Goal: Task Accomplishment & Management: Manage account settings

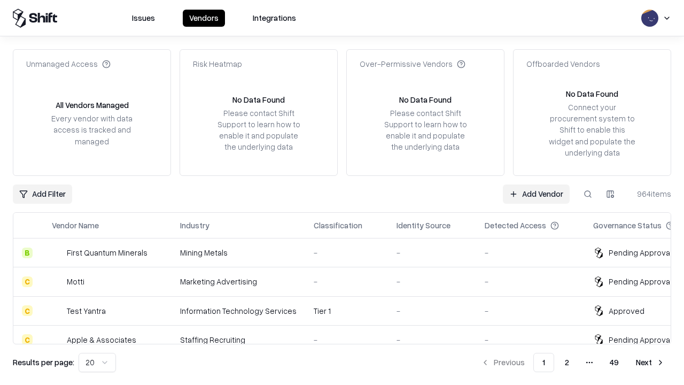
click at [536, 193] on link "Add Vendor" at bounding box center [536, 193] width 67 height 19
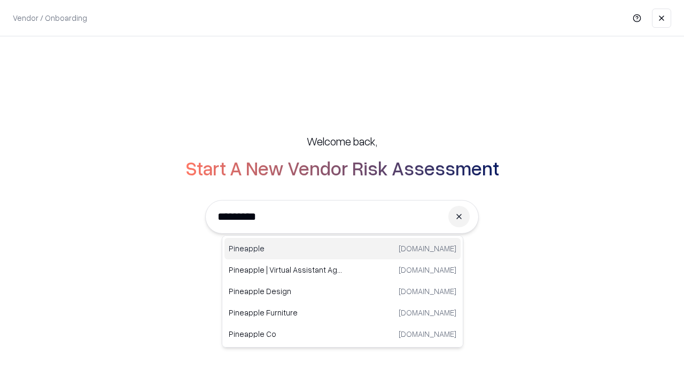
click at [342, 248] on div "Pineapple pineappleenergy.com" at bounding box center [342, 248] width 236 height 21
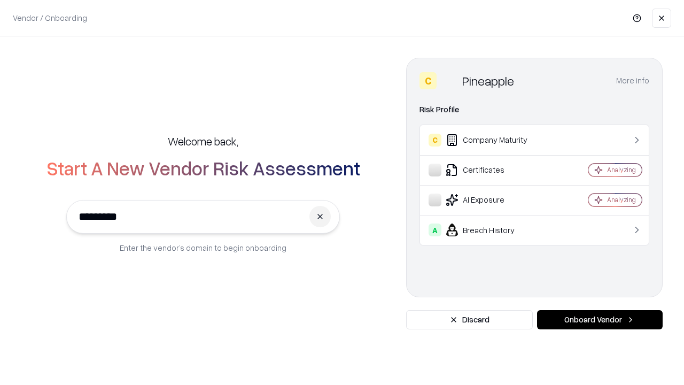
type input "*********"
click at [599, 320] on button "Onboard Vendor" at bounding box center [600, 319] width 126 height 19
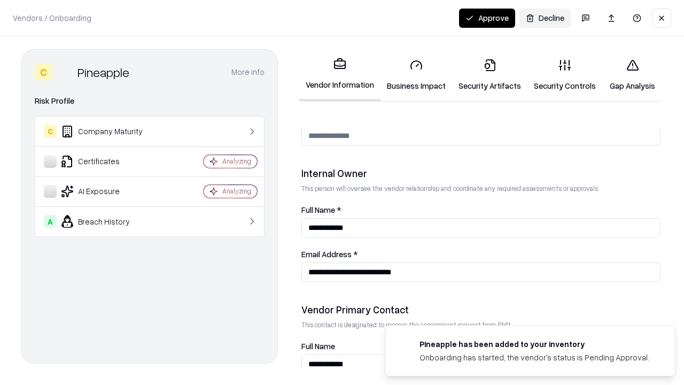
scroll to position [554, 0]
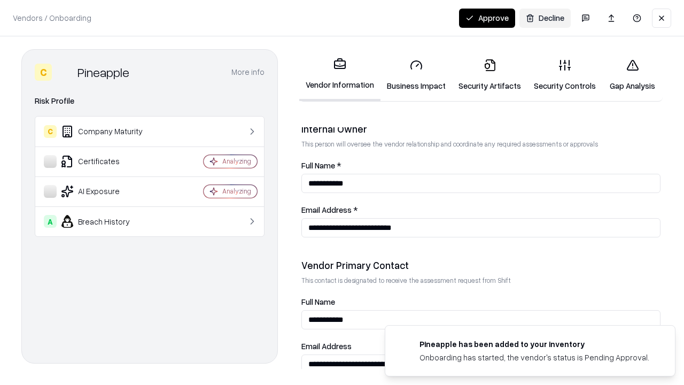
click at [416, 75] on link "Business Impact" at bounding box center [416, 75] width 72 height 50
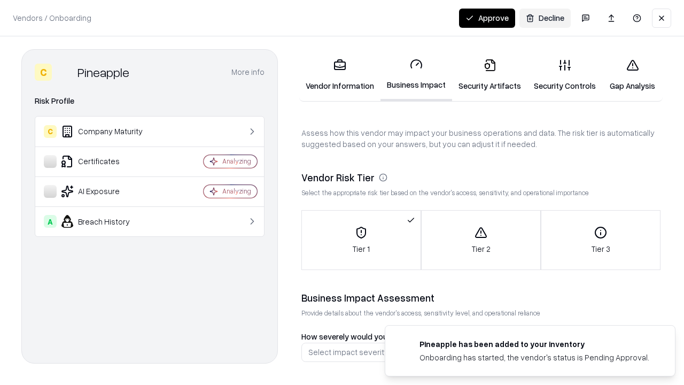
click at [489, 75] on link "Security Artifacts" at bounding box center [489, 75] width 75 height 50
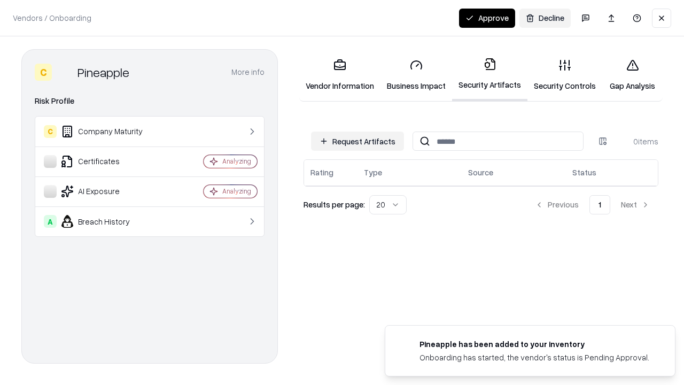
click at [357, 141] on button "Request Artifacts" at bounding box center [357, 140] width 93 height 19
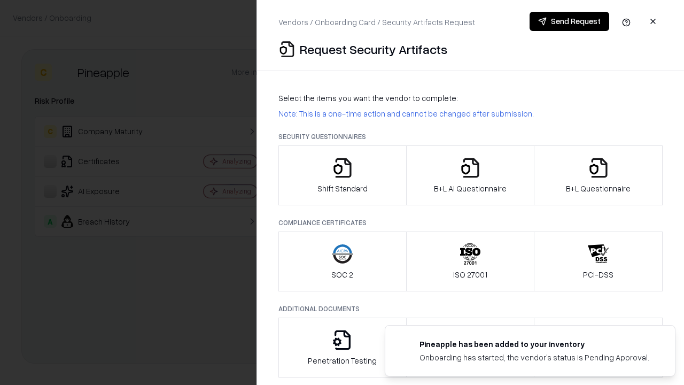
click at [342, 175] on icon "button" at bounding box center [342, 167] width 21 height 21
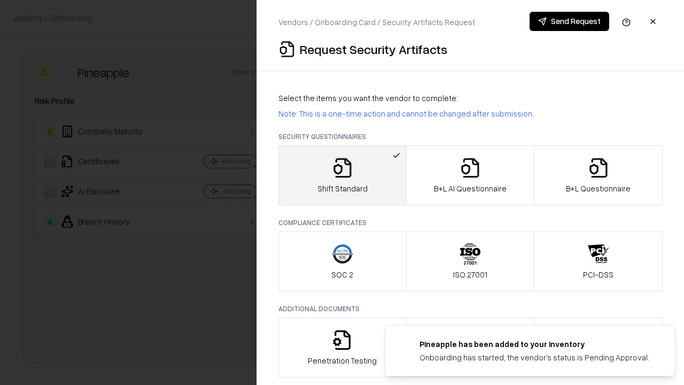
click at [569, 21] on button "Send Request" at bounding box center [569, 21] width 80 height 19
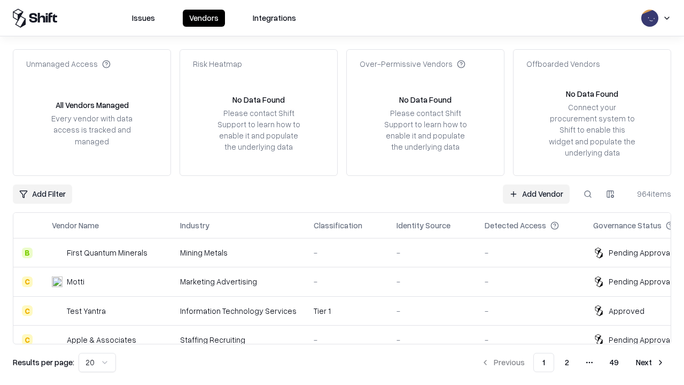
click at [588, 193] on button at bounding box center [587, 193] width 19 height 19
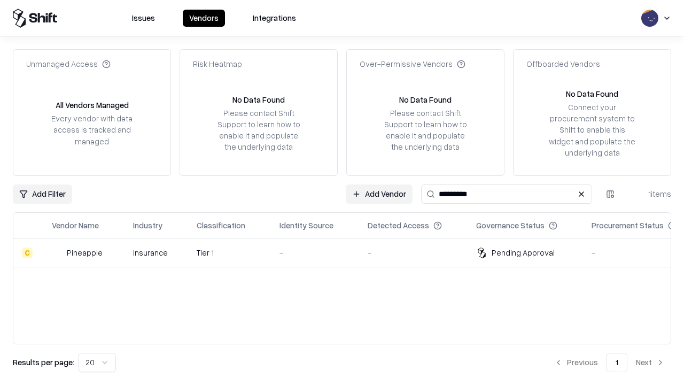
type input "*********"
click at [348, 252] on div "-" at bounding box center [314, 252] width 71 height 11
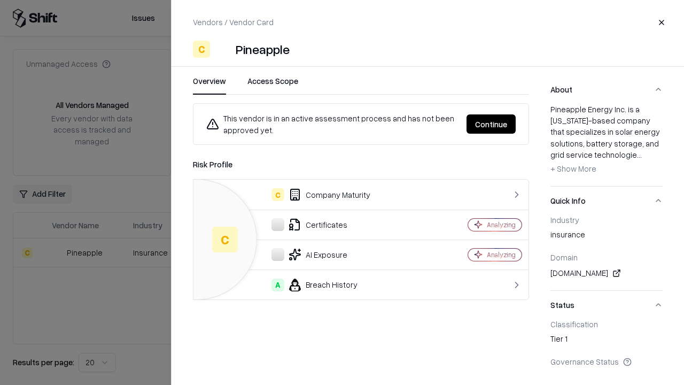
click at [491, 124] on button "Continue" at bounding box center [490, 123] width 49 height 19
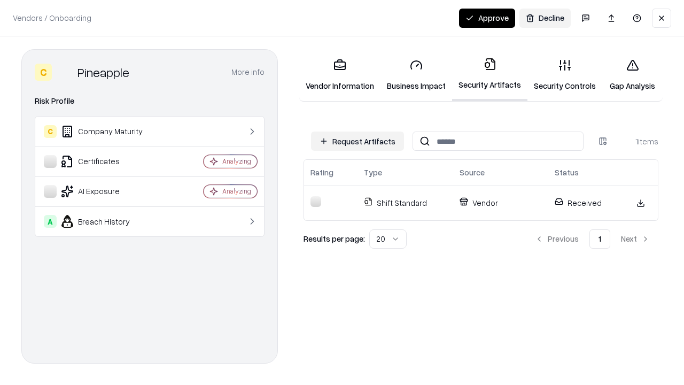
click at [487, 18] on button "Approve" at bounding box center [487, 18] width 56 height 19
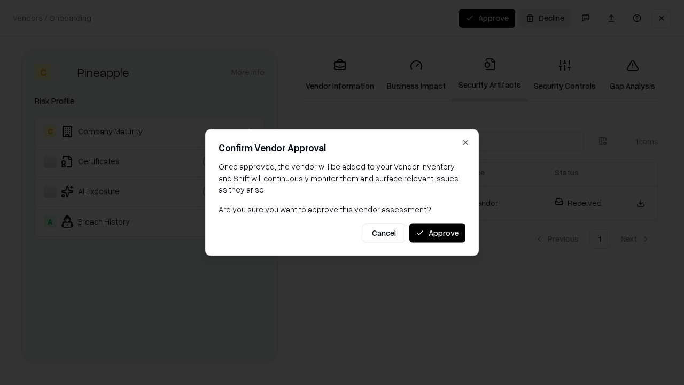
click at [437, 232] on button "Approve" at bounding box center [437, 232] width 56 height 19
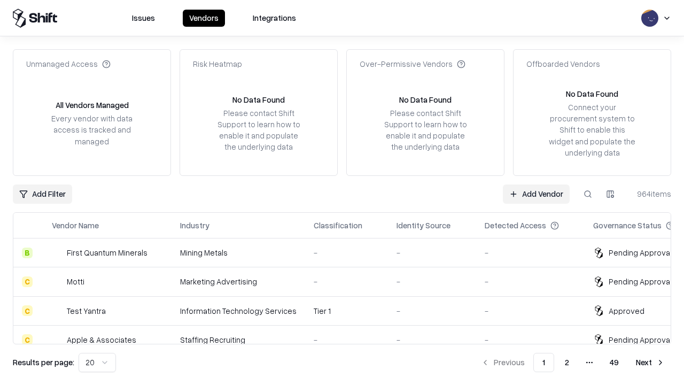
type input "*********"
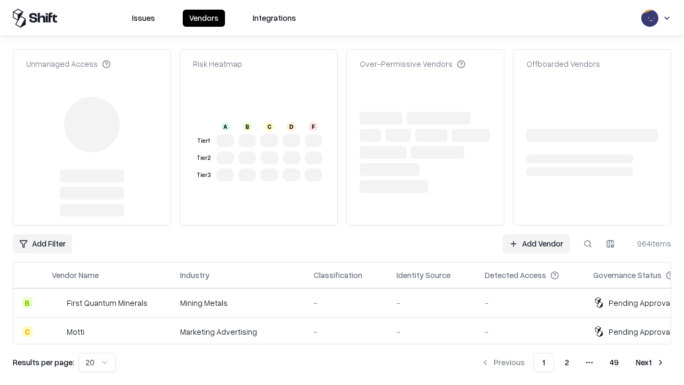
click at [536, 234] on link "Add Vendor" at bounding box center [536, 243] width 67 height 19
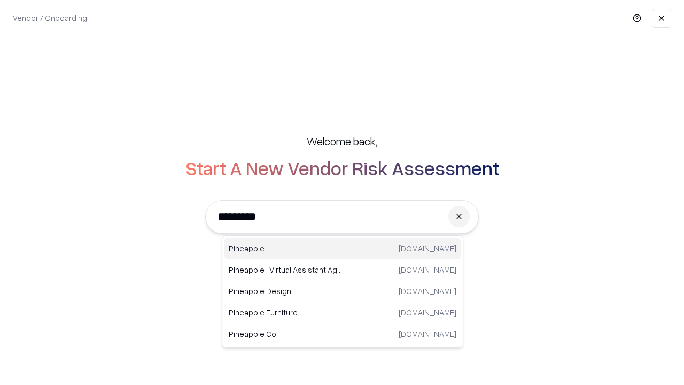
click at [342, 248] on div "Pineapple pineappleenergy.com" at bounding box center [342, 248] width 236 height 21
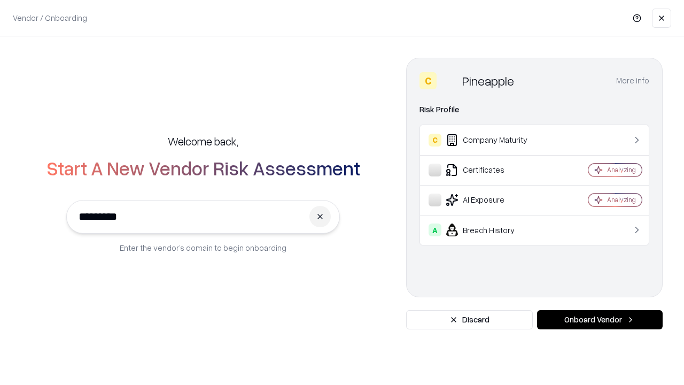
type input "*********"
click at [599, 320] on button "Onboard Vendor" at bounding box center [600, 319] width 126 height 19
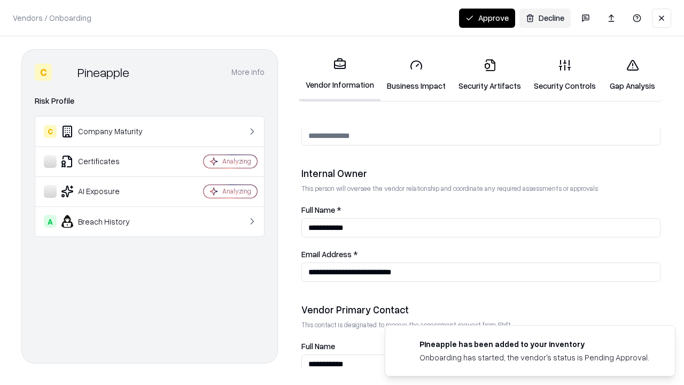
scroll to position [554, 0]
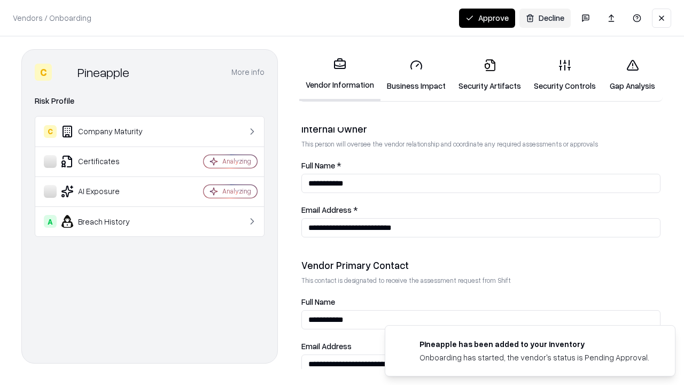
click at [487, 18] on button "Approve" at bounding box center [487, 18] width 56 height 19
